Goal: Information Seeking & Learning: Learn about a topic

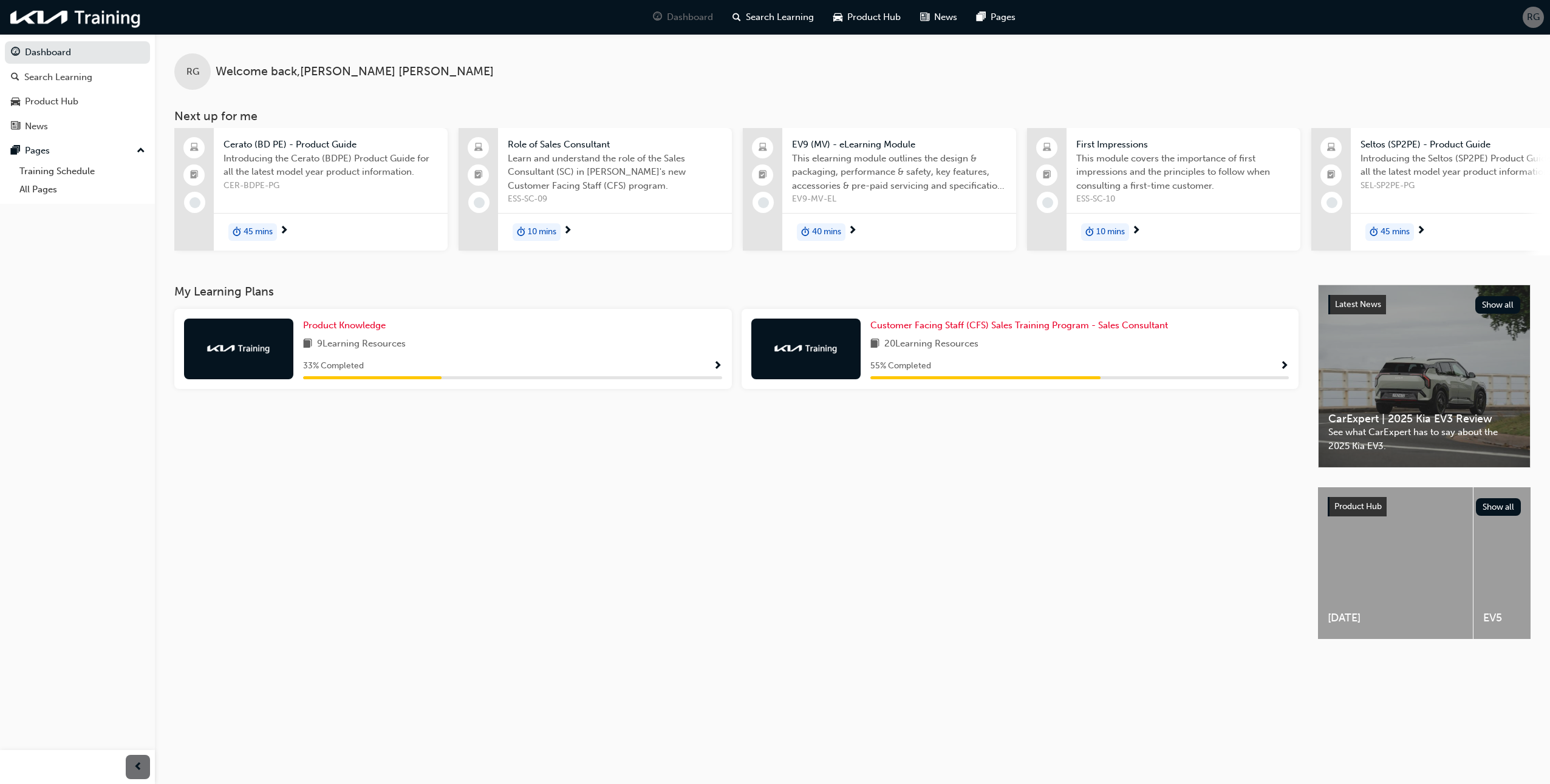
click at [254, 355] on img at bounding box center [239, 349] width 67 height 13
click at [352, 330] on span "Product Knowledge" at bounding box center [344, 325] width 82 height 11
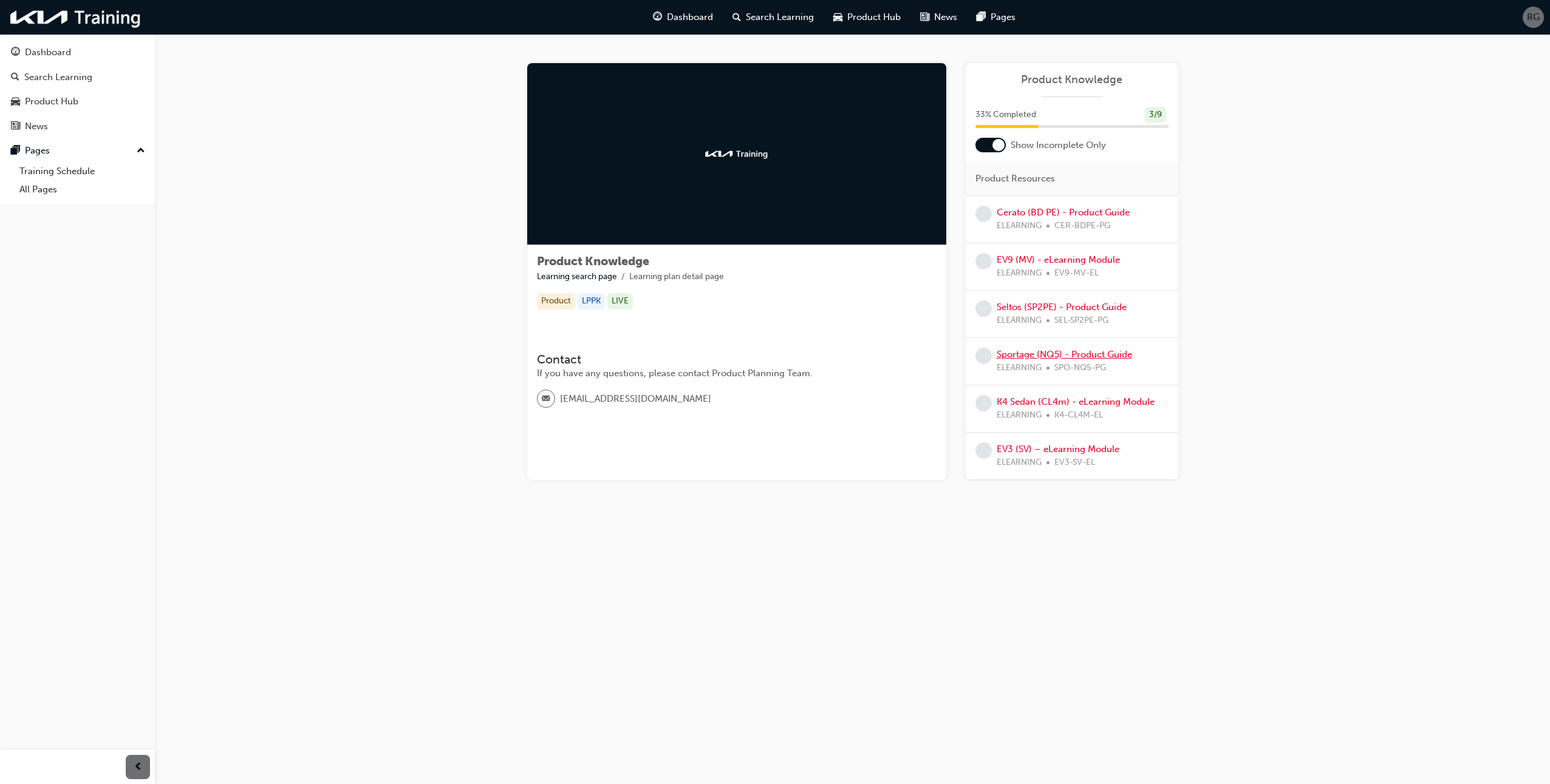
click at [1046, 352] on link "Sportage (NQ5) - Product Guide" at bounding box center [1063, 354] width 135 height 11
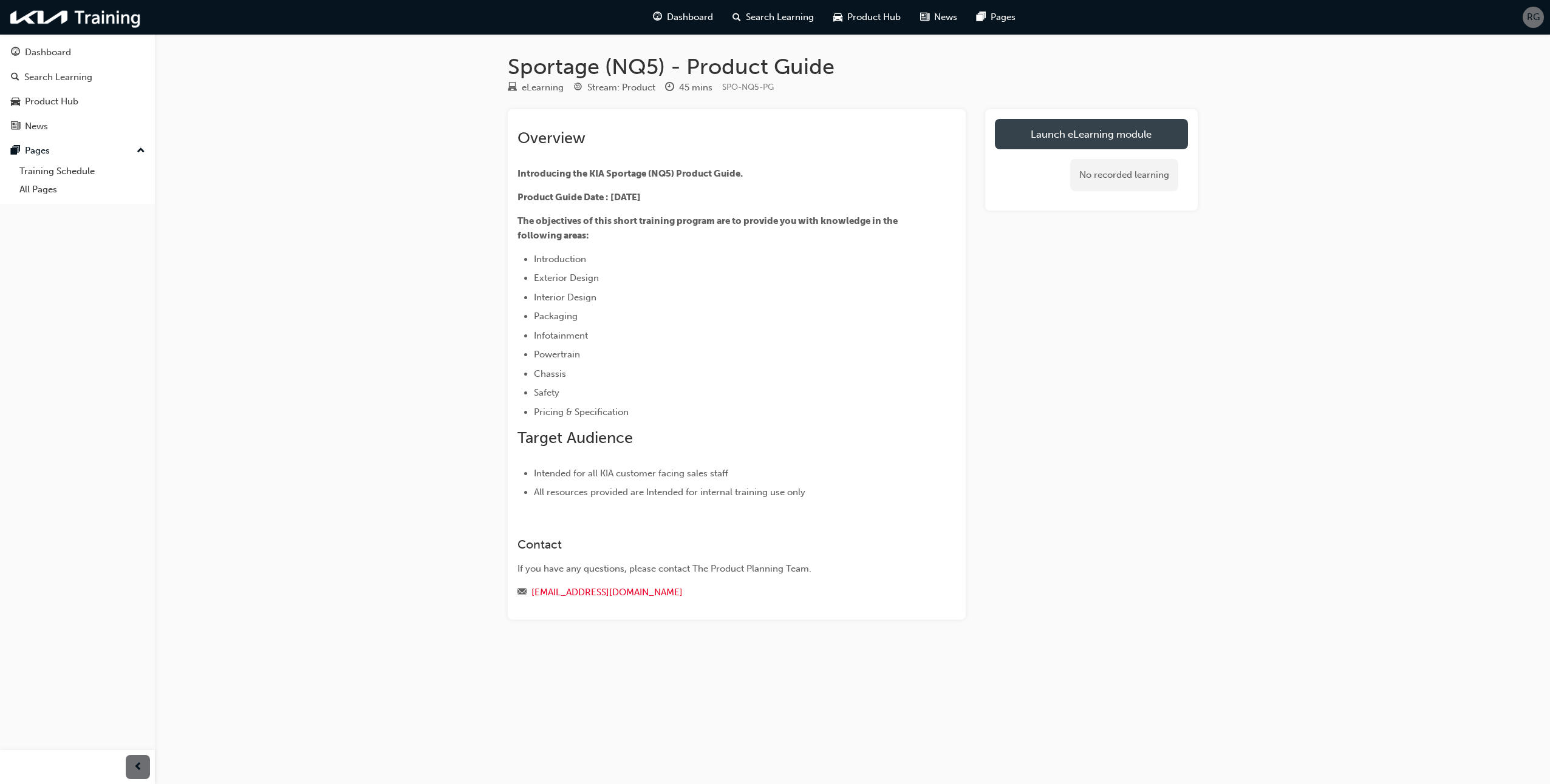
click at [1071, 124] on link "Launch eLearning module" at bounding box center [1091, 134] width 193 height 30
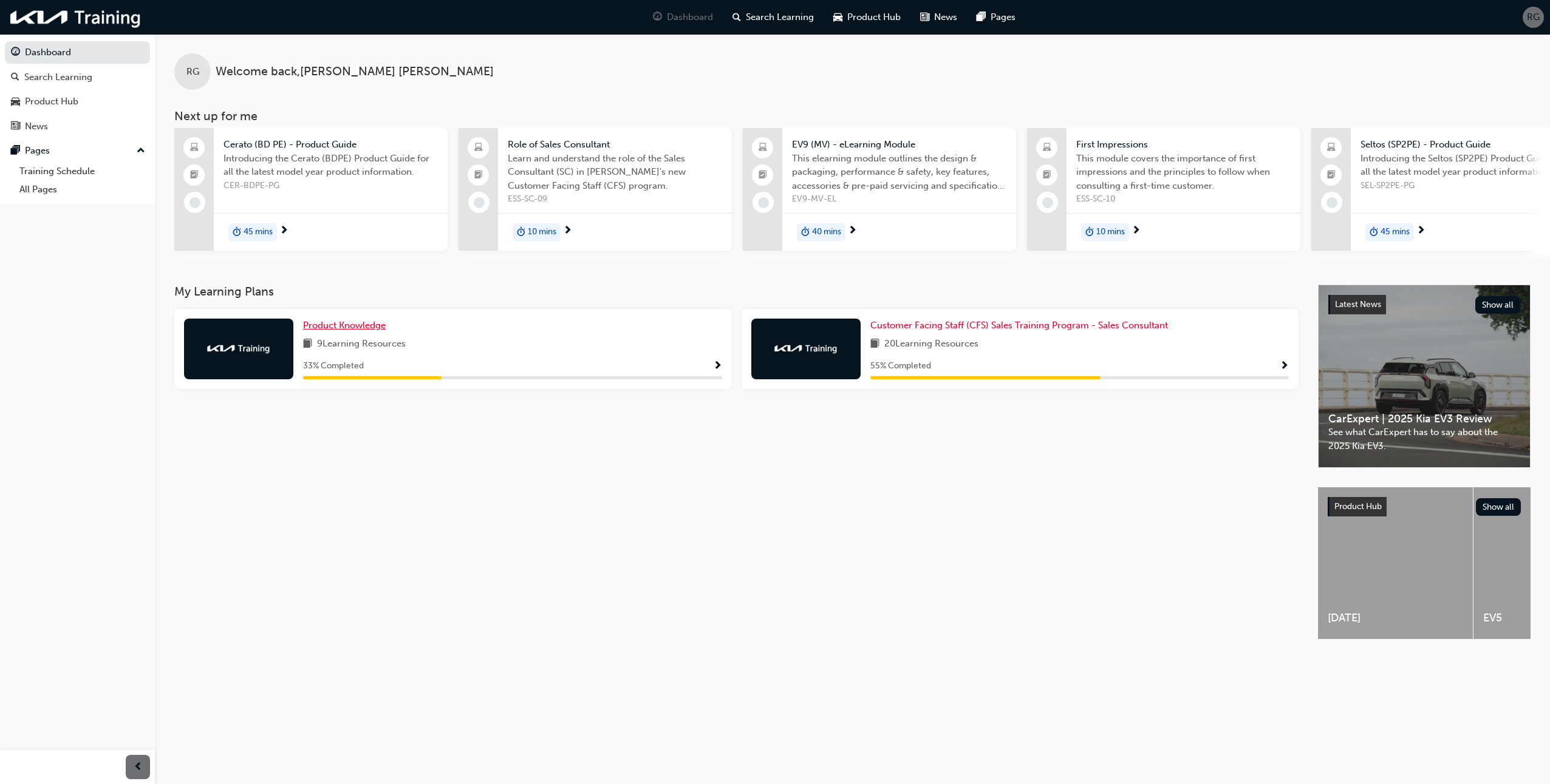
click at [360, 330] on span "Product Knowledge" at bounding box center [344, 325] width 82 height 11
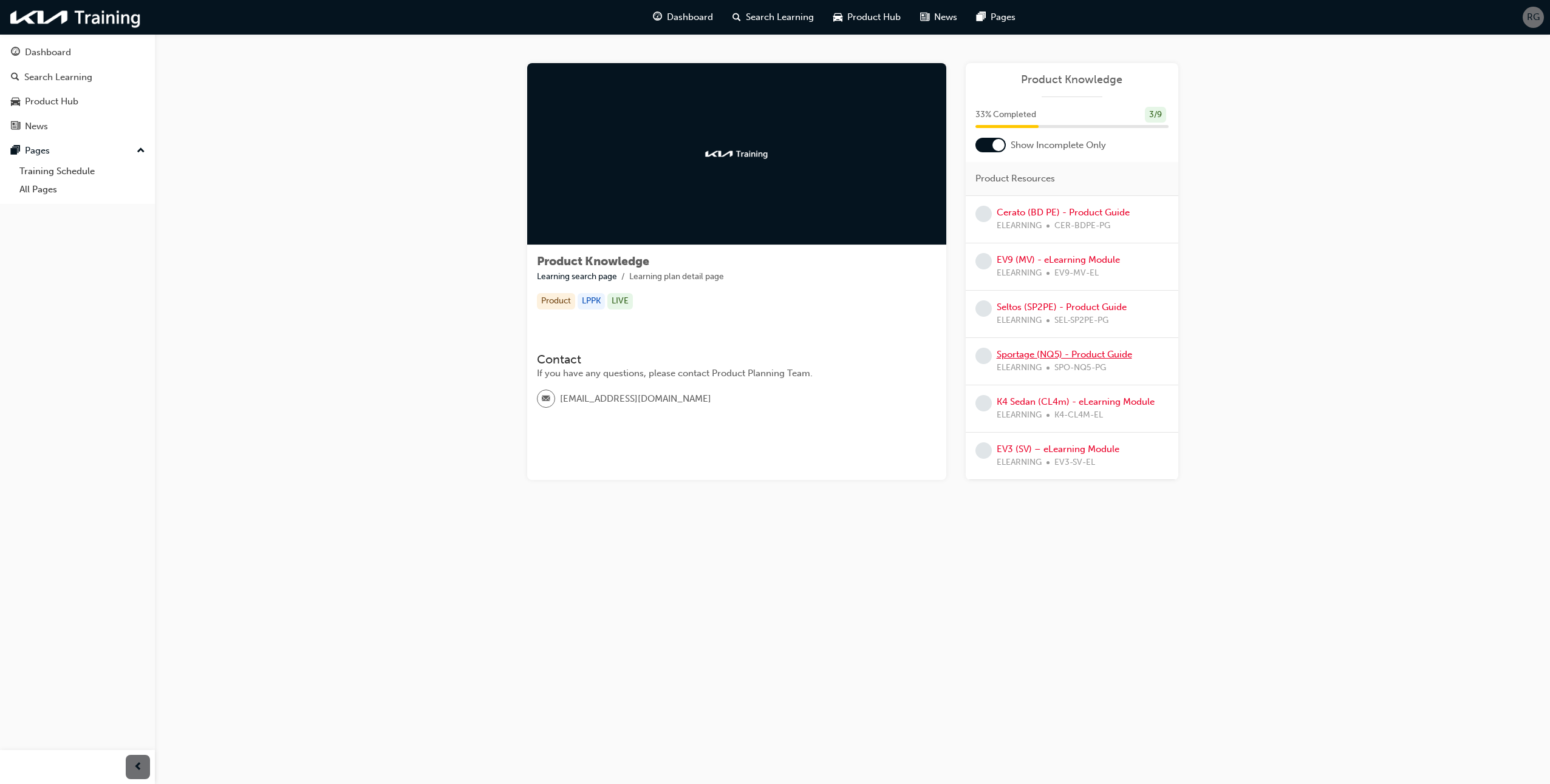
click at [1033, 358] on link "Sportage (NQ5) - Product Guide" at bounding box center [1063, 354] width 135 height 11
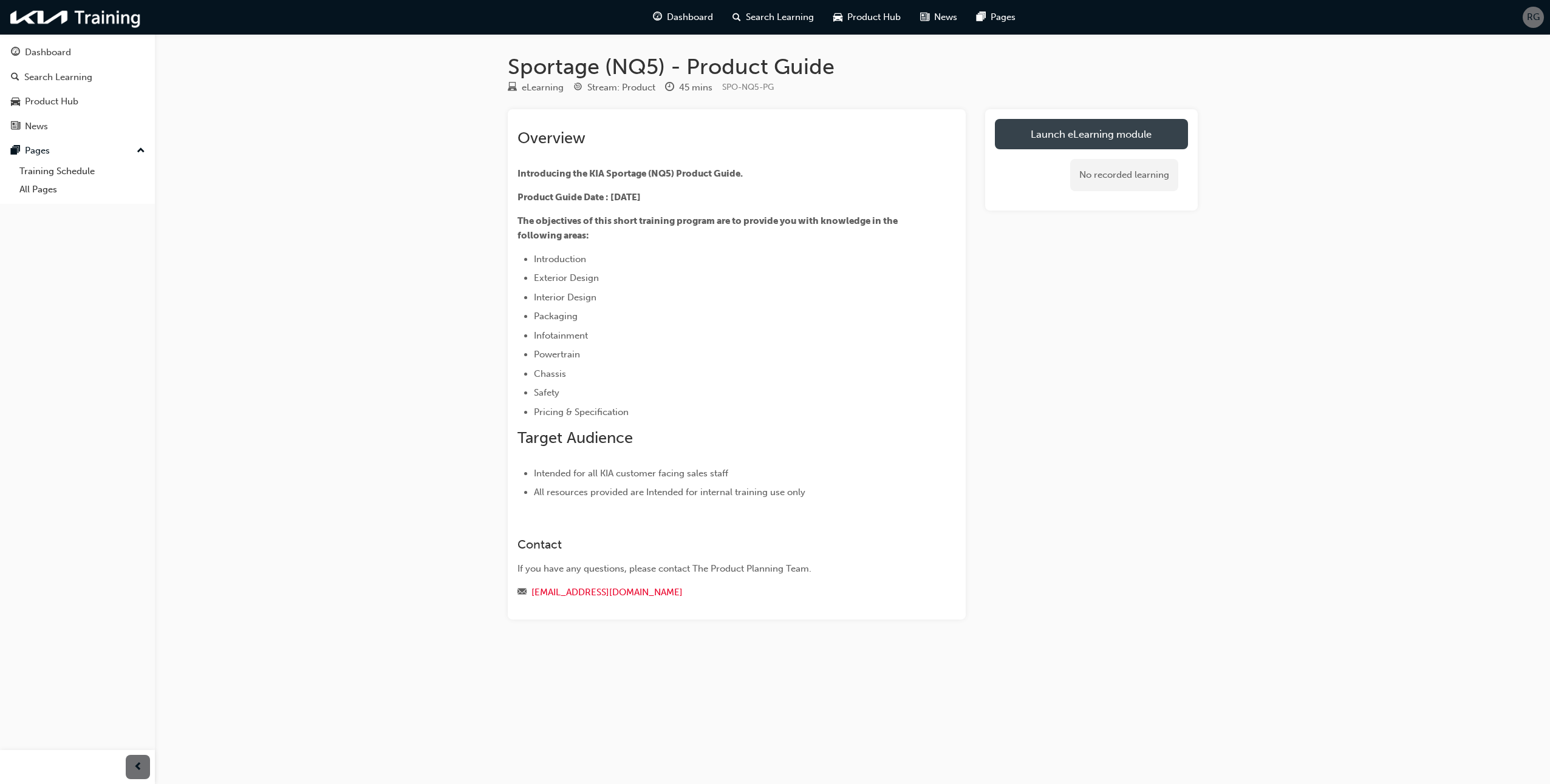
click at [1077, 136] on link "Launch eLearning module" at bounding box center [1091, 134] width 193 height 30
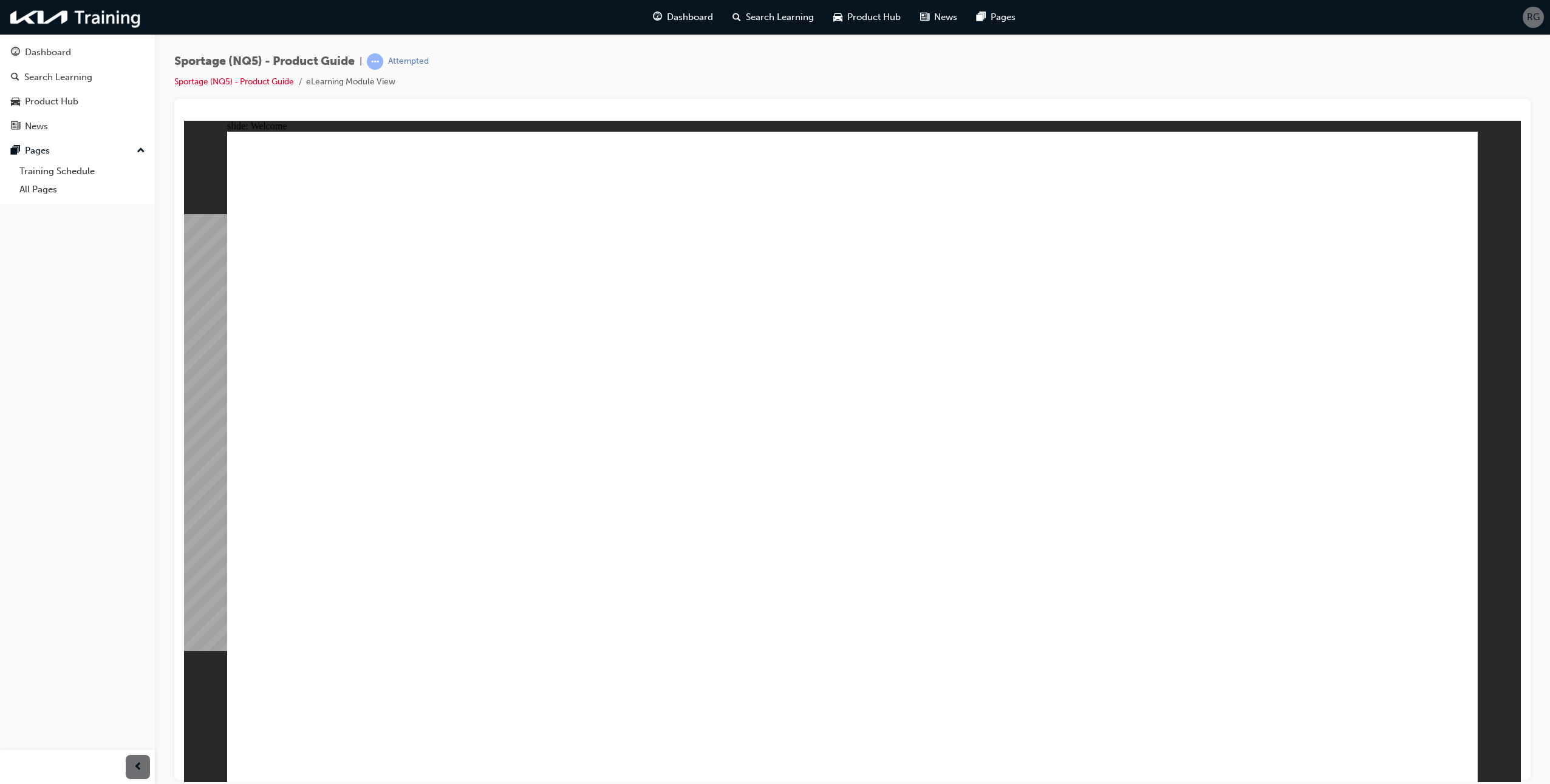
click at [31, 55] on div "Dashboard" at bounding box center [48, 53] width 47 height 14
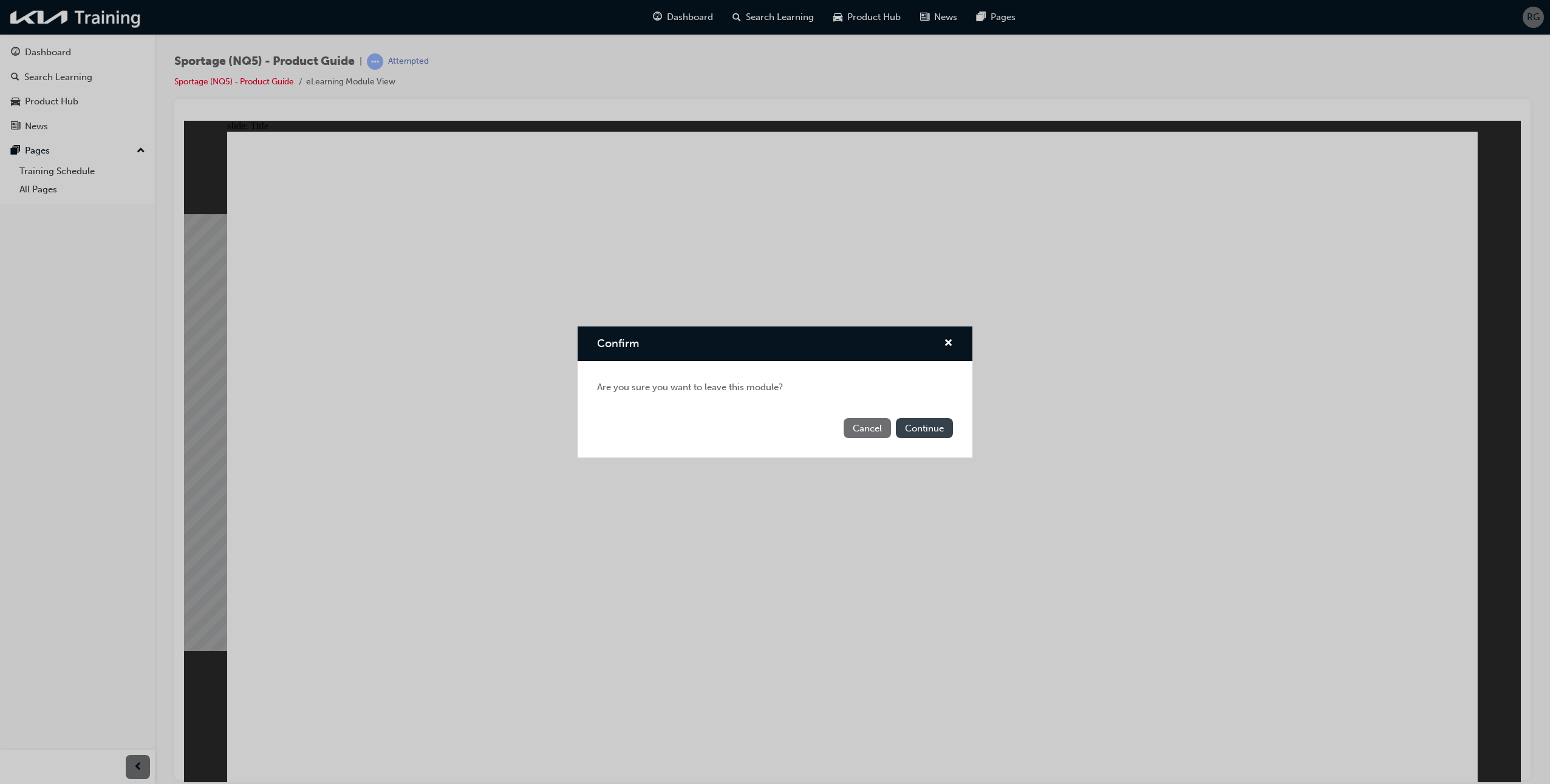
click at [937, 433] on button "Continue" at bounding box center [925, 428] width 57 height 20
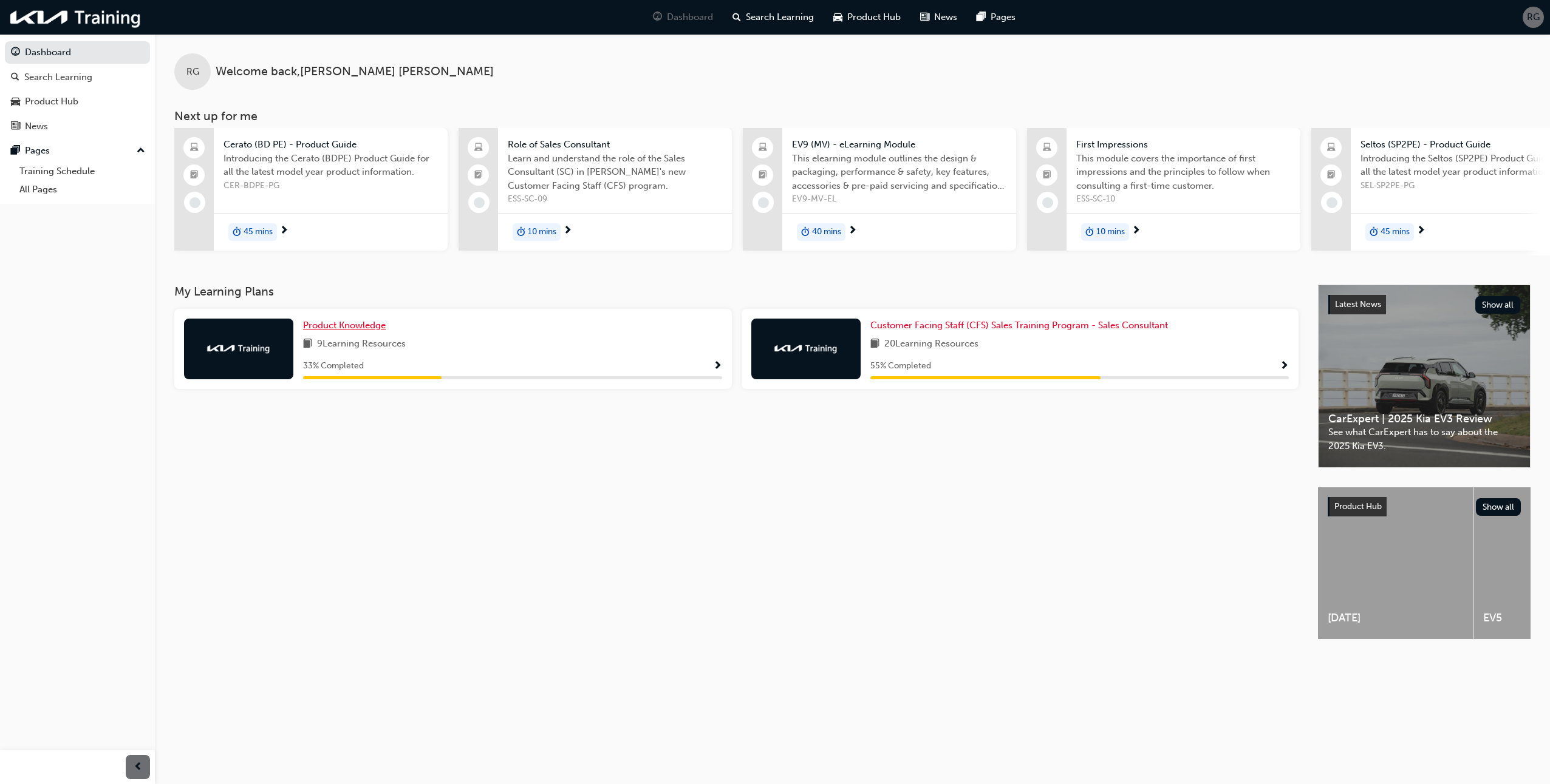
click at [345, 323] on link "Product Knowledge" at bounding box center [347, 326] width 88 height 14
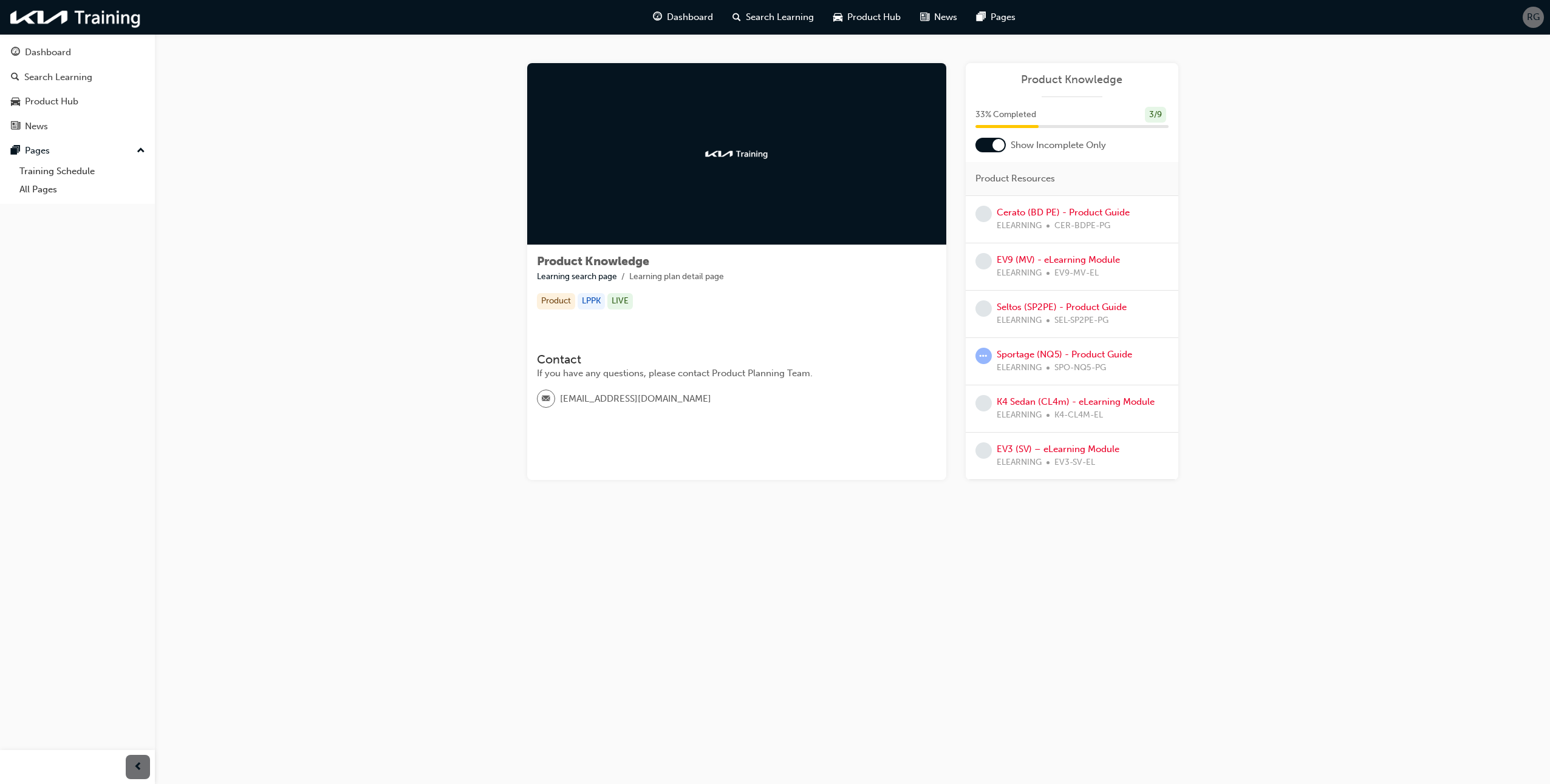
click at [987, 150] on div at bounding box center [991, 145] width 30 height 14
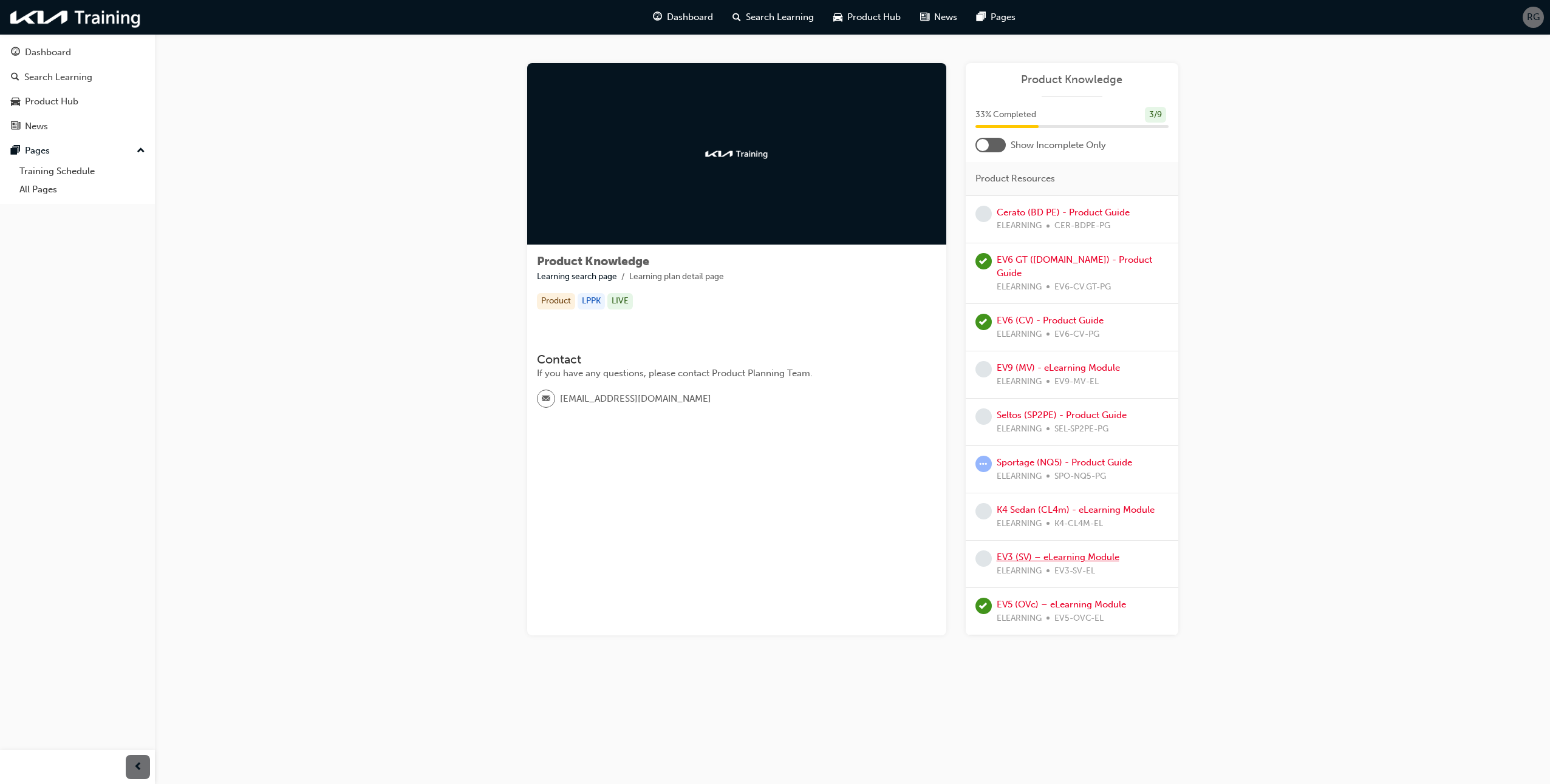
click at [1055, 552] on link "EV3 (SV) – eLearning Module" at bounding box center [1057, 557] width 123 height 11
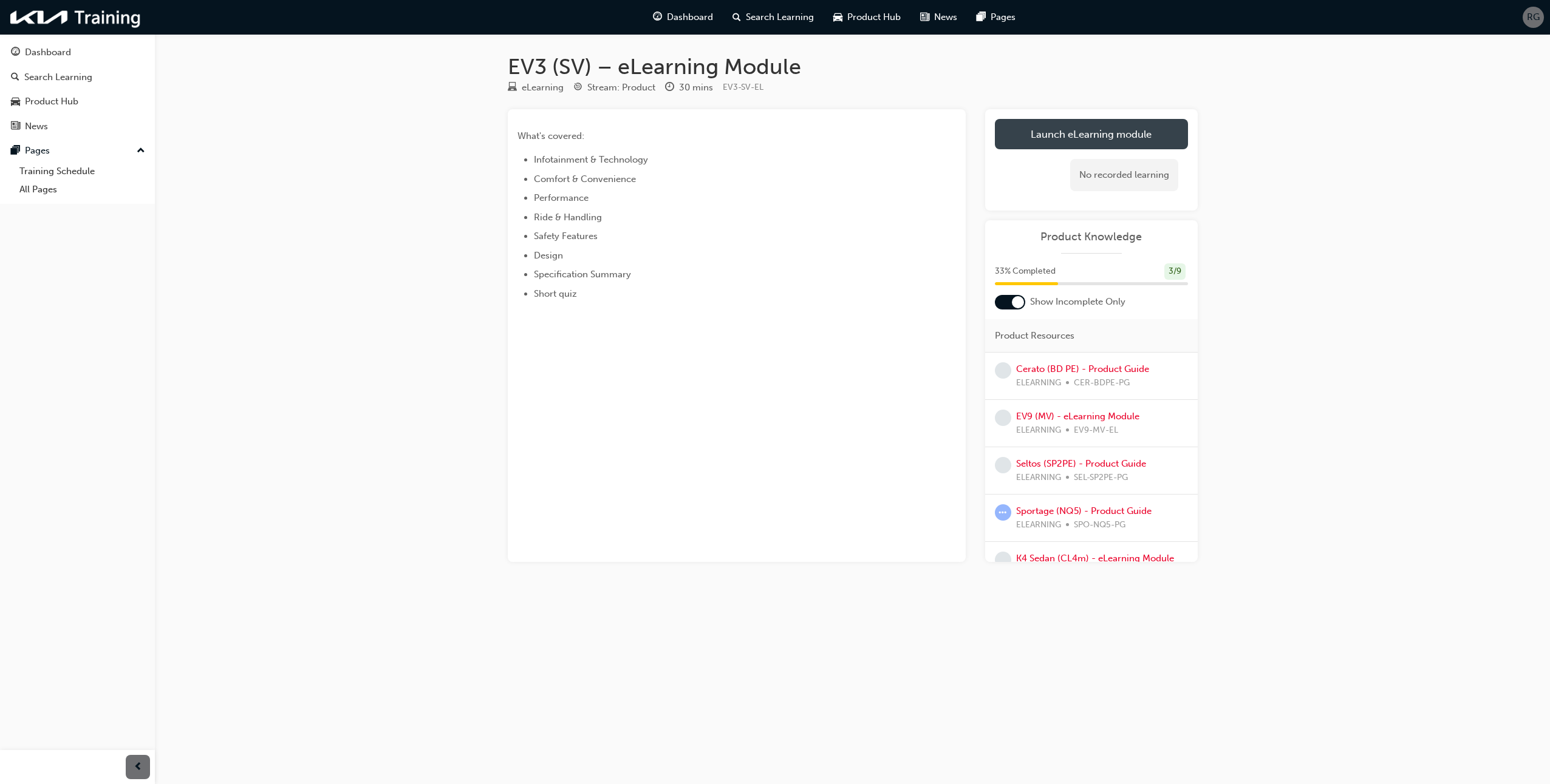
click at [1098, 128] on link "Launch eLearning module" at bounding box center [1091, 134] width 193 height 30
